Goal: Entertainment & Leisure: Consume media (video, audio)

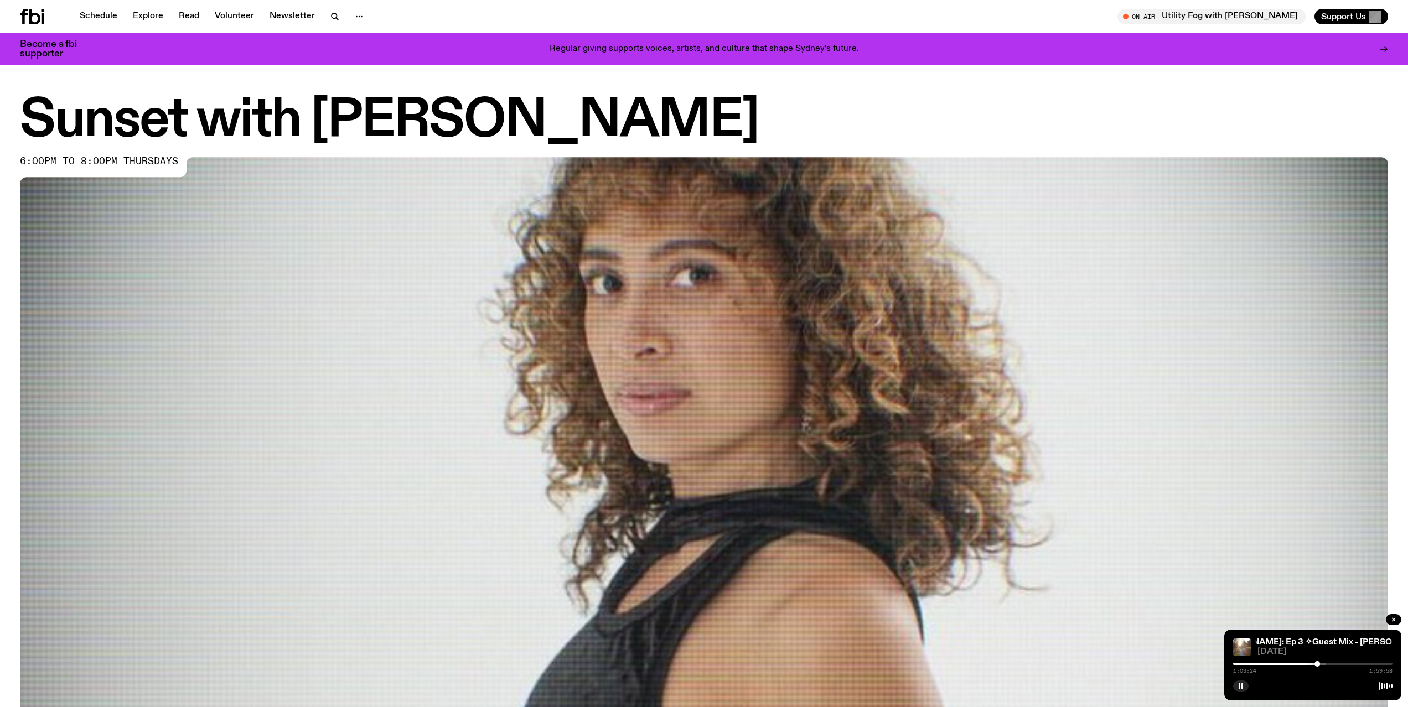
scroll to position [624, 0]
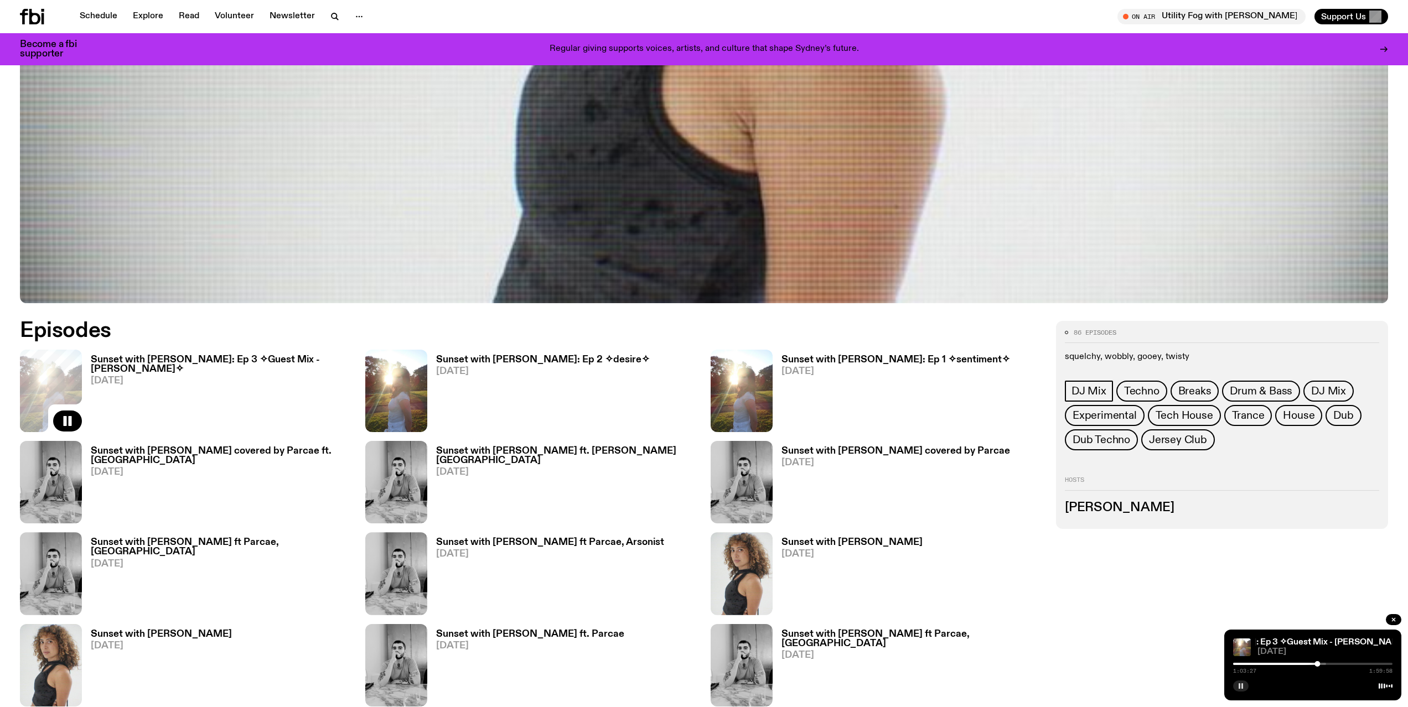
click at [1242, 686] on rect "button" at bounding box center [1243, 687] width 2 height 6
click at [1240, 687] on icon "button" at bounding box center [1241, 687] width 5 height 6
click at [199, 360] on h3 "Sunset with [PERSON_NAME]: Ep 3 ✧Guest Mix - [PERSON_NAME]✧" at bounding box center [221, 364] width 261 height 19
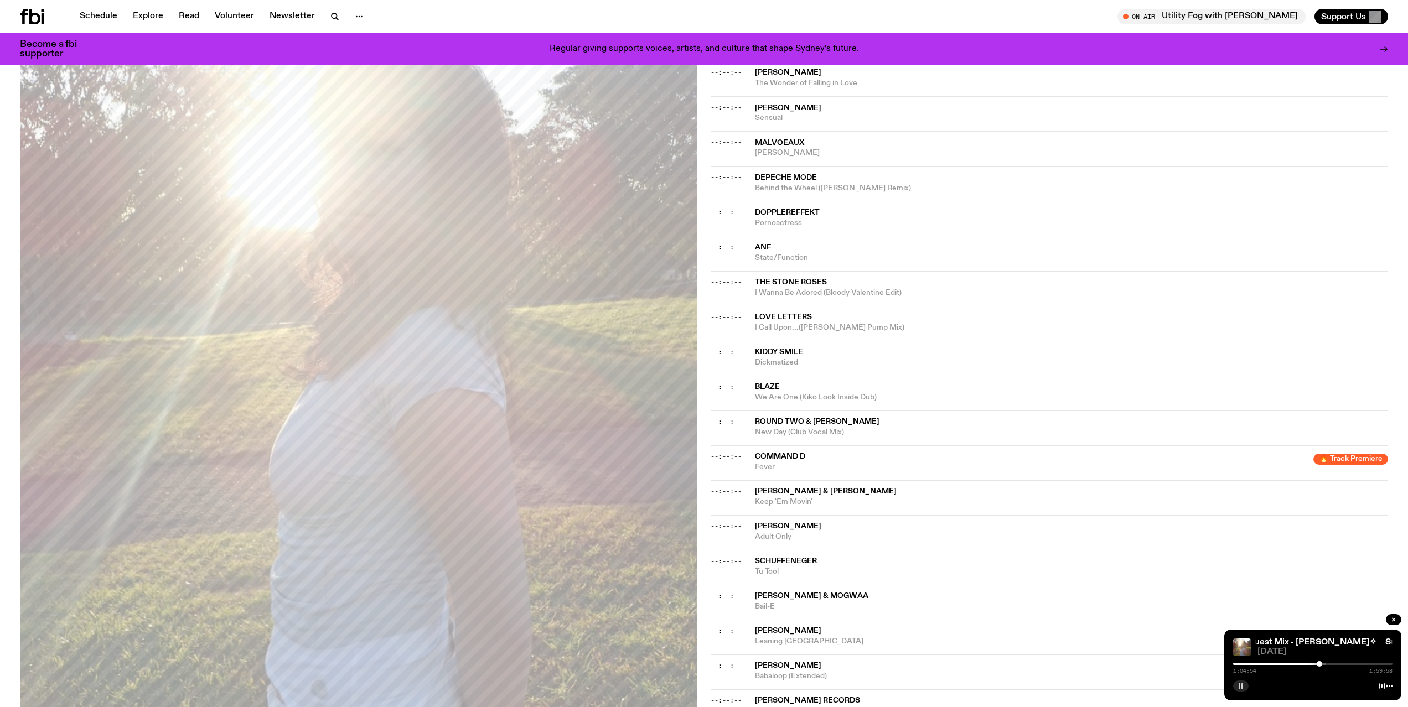
scroll to position [519, 0]
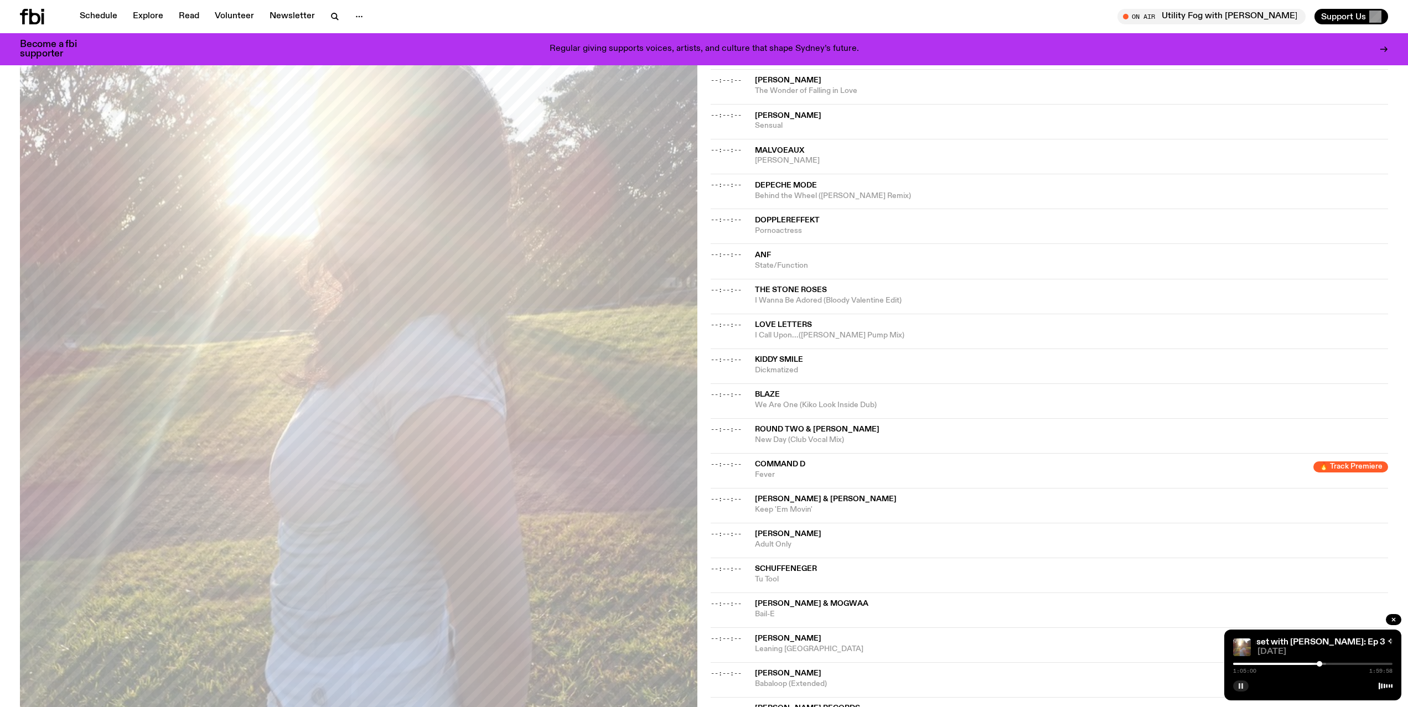
click at [1245, 688] on button "button" at bounding box center [1240, 686] width 15 height 11
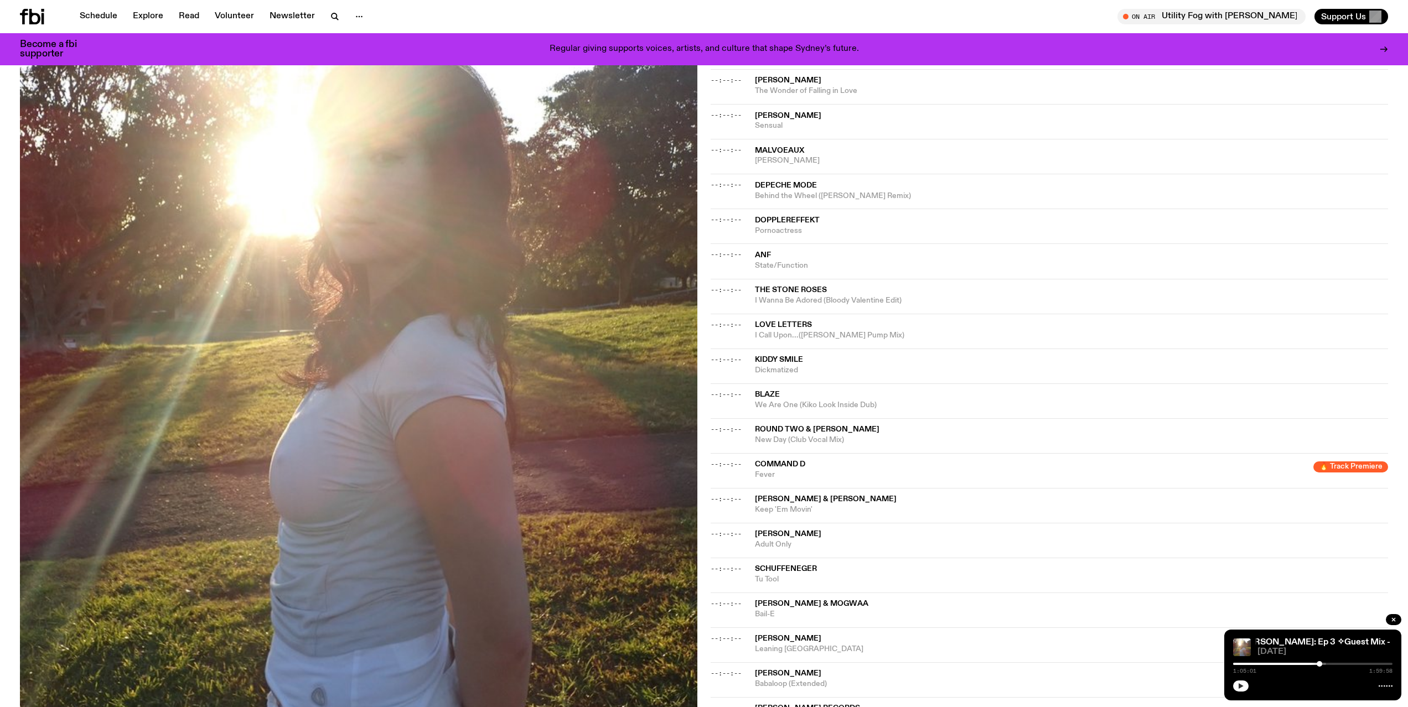
click at [1241, 688] on icon "button" at bounding box center [1241, 686] width 7 height 7
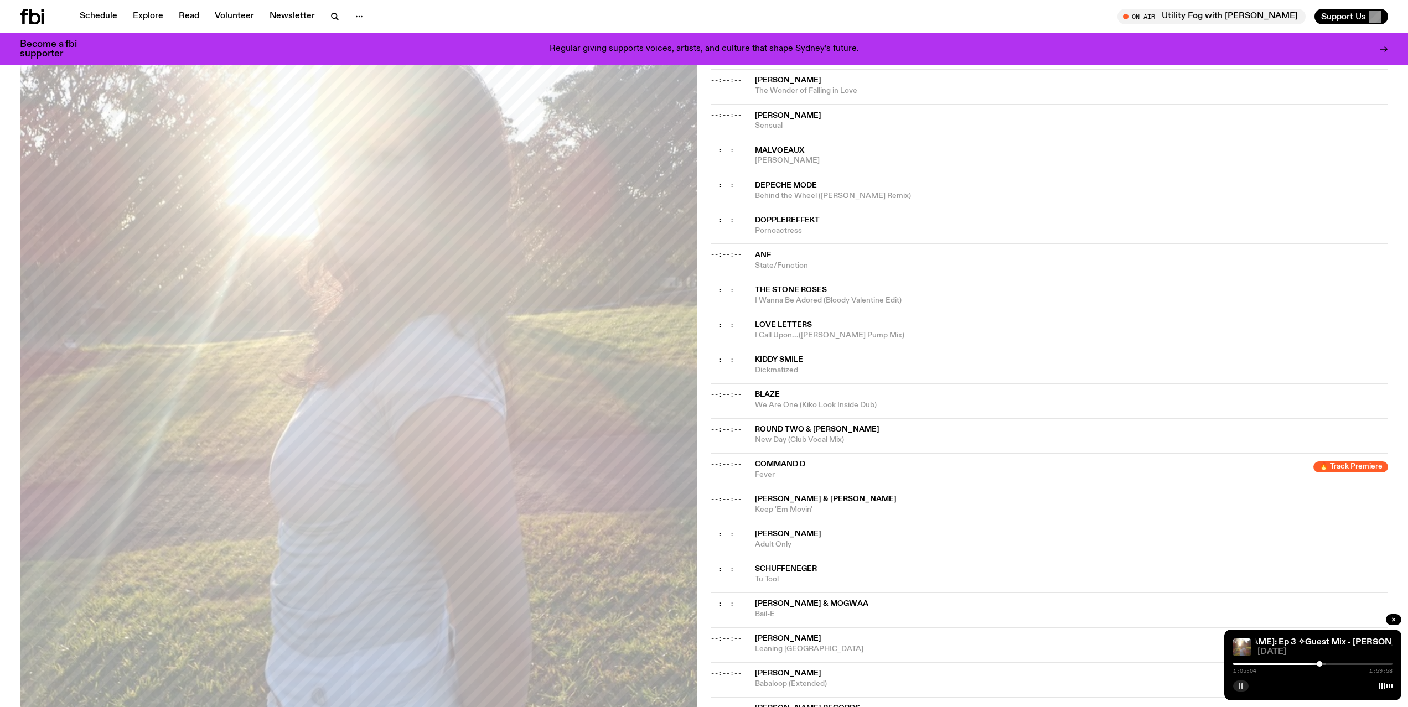
click at [1241, 687] on icon "button" at bounding box center [1241, 686] width 7 height 7
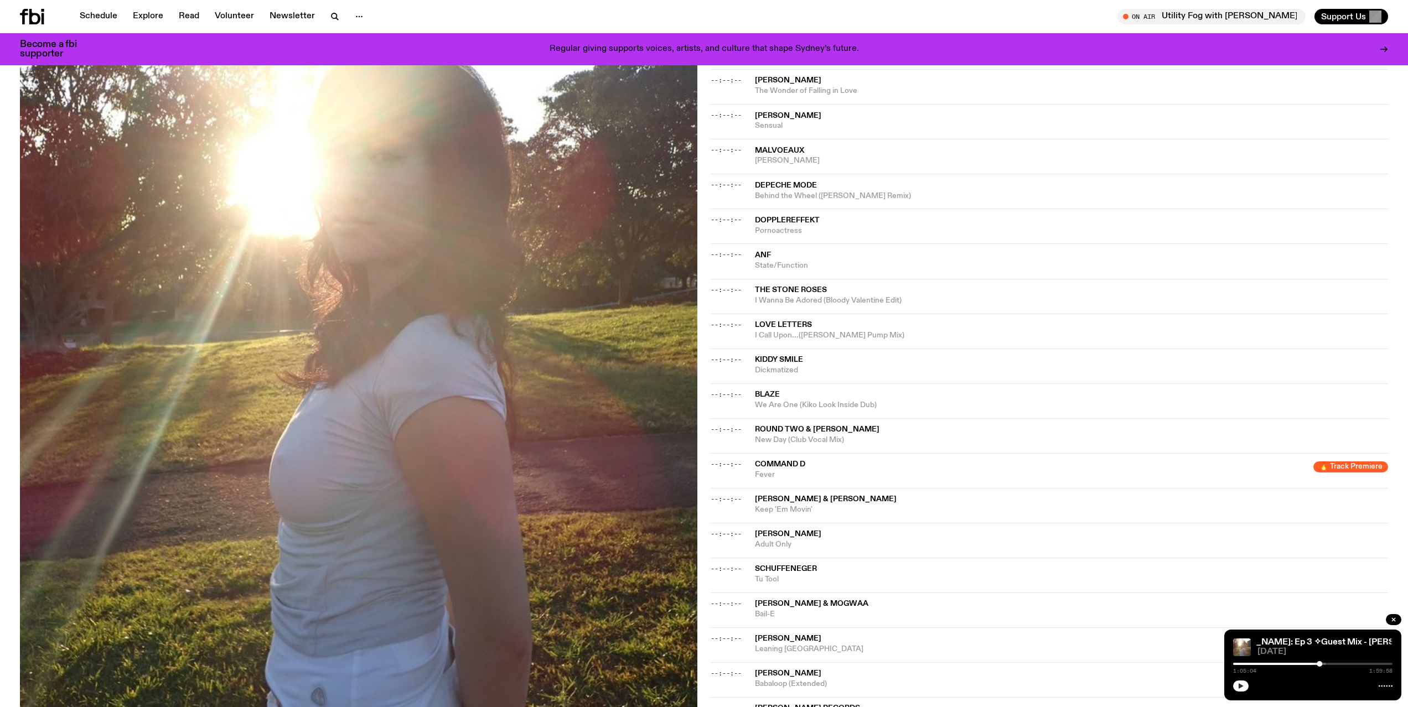
click at [1310, 664] on div at bounding box center [1239, 664] width 159 height 2
click at [1244, 689] on button "button" at bounding box center [1240, 686] width 15 height 11
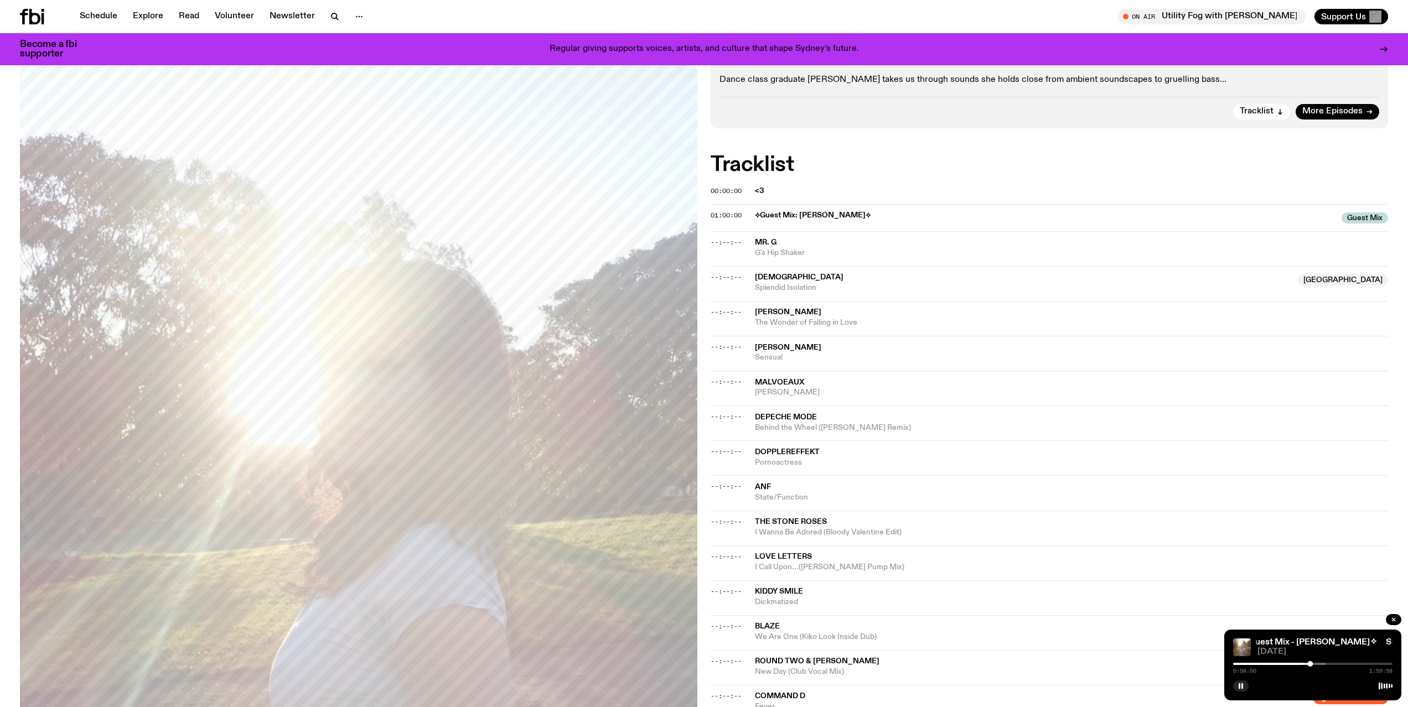
scroll to position [286, 0]
click at [1233, 681] on button "button" at bounding box center [1240, 686] width 15 height 11
